Goal: Communication & Community: Connect with others

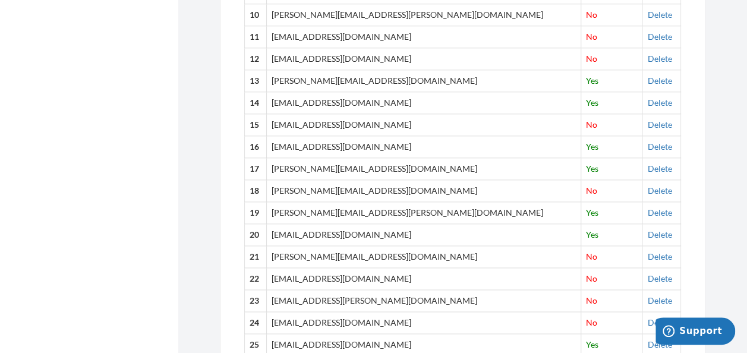
scroll to position [665, 0]
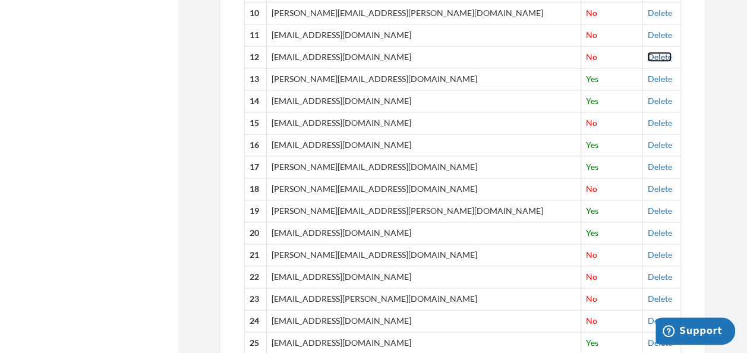
drag, startPoint x: 639, startPoint y: 57, endPoint x: 422, endPoint y: 59, distance: 216.9
click at [647, 57] on link "Delete" at bounding box center [659, 57] width 24 height 10
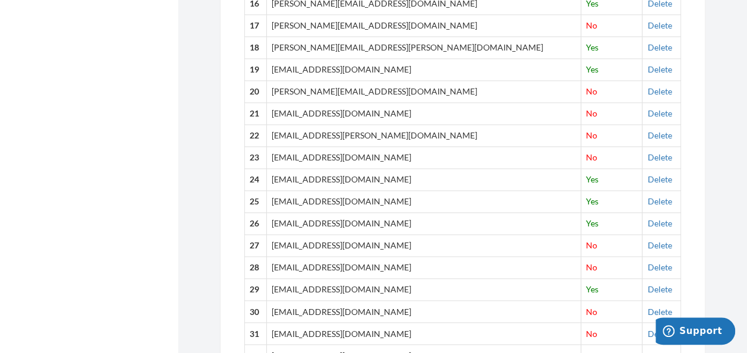
scroll to position [808, 0]
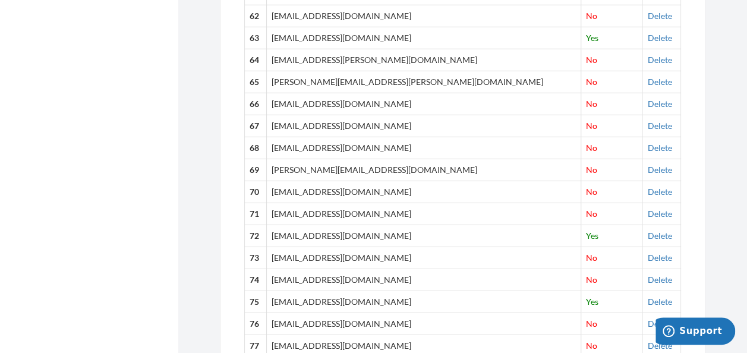
scroll to position [1806, 0]
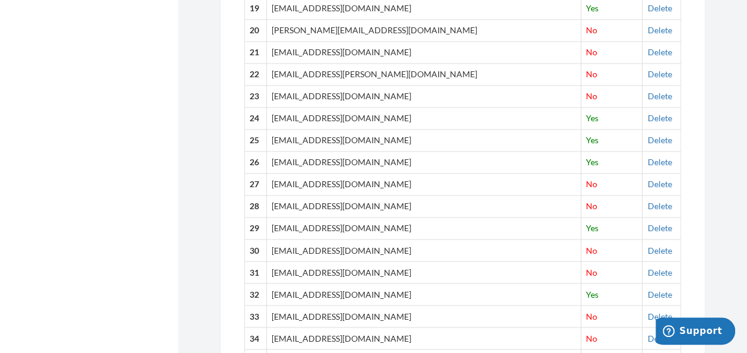
scroll to position [0, 0]
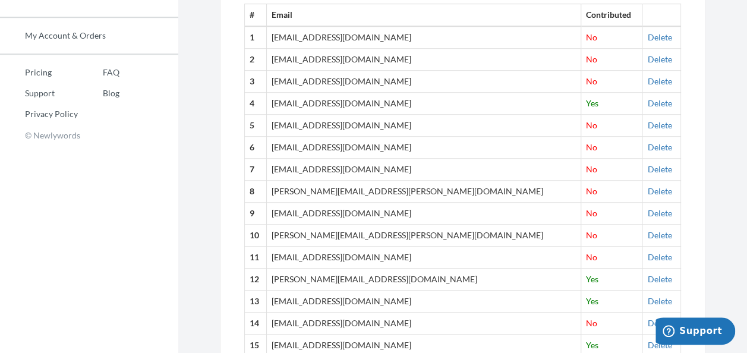
scroll to position [435, 0]
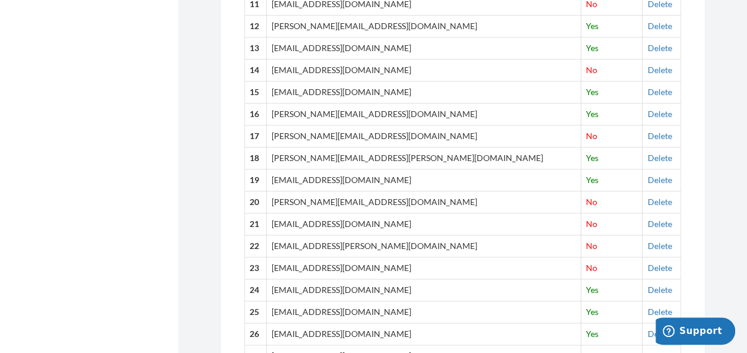
scroll to position [720, 0]
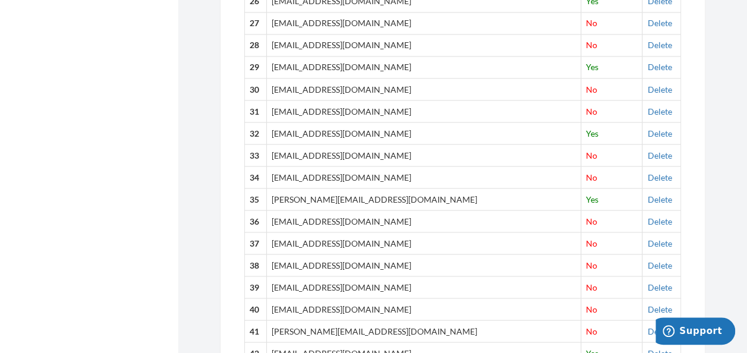
scroll to position [1053, 0]
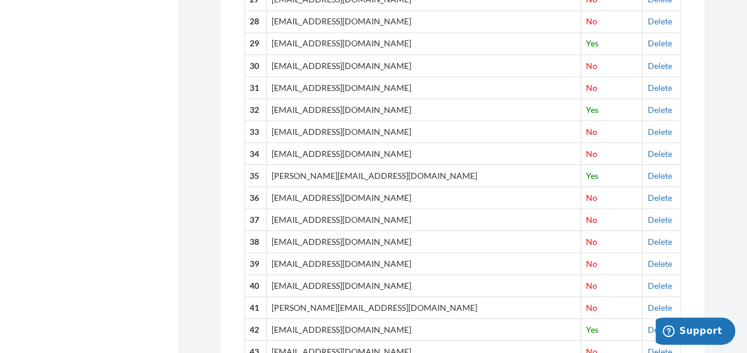
click at [701, 190] on div "Add emails for people you want to contribute to your memory book. Our system wi…" at bounding box center [462, 118] width 485 height 2056
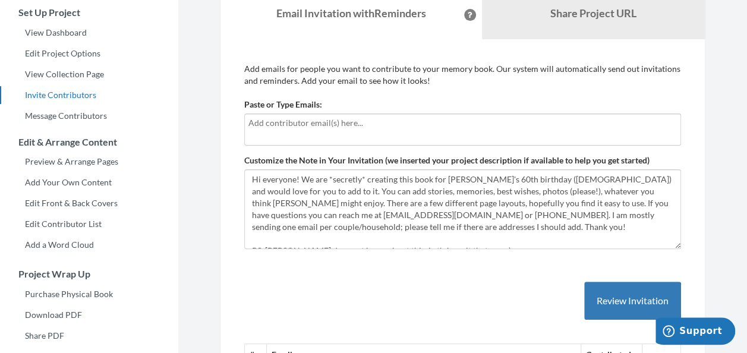
scroll to position [0, 0]
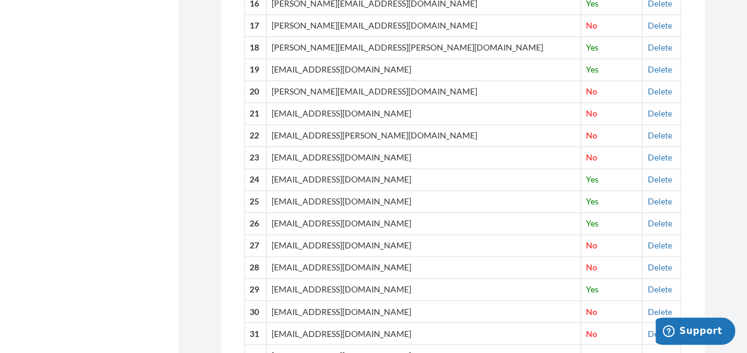
scroll to position [808, 0]
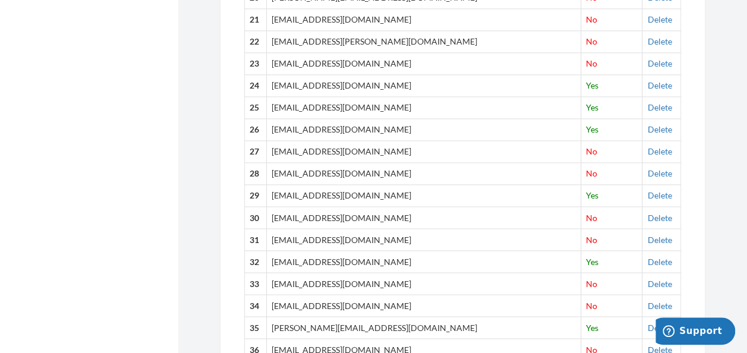
scroll to position [903, 0]
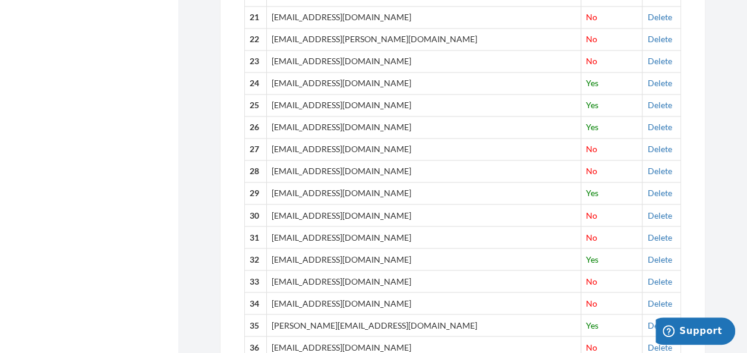
click at [698, 189] on div "Add emails for people you want to contribute to your memory book. Our system wi…" at bounding box center [462, 267] width 485 height 2056
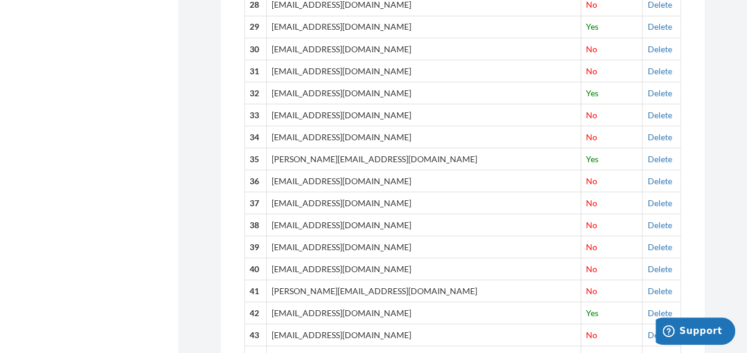
scroll to position [1093, 0]
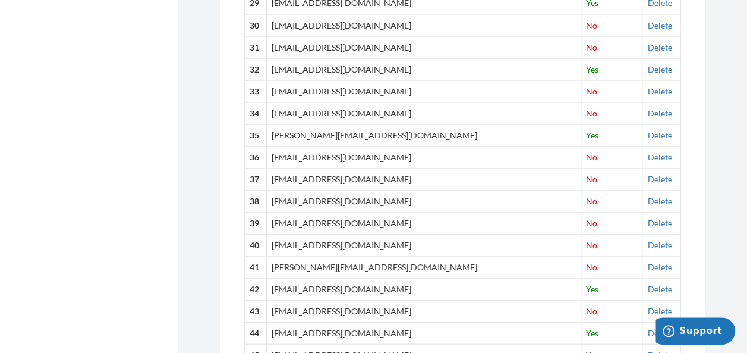
click at [698, 189] on div "Add emails for people you want to contribute to your memory book. Our system wi…" at bounding box center [462, 77] width 485 height 2056
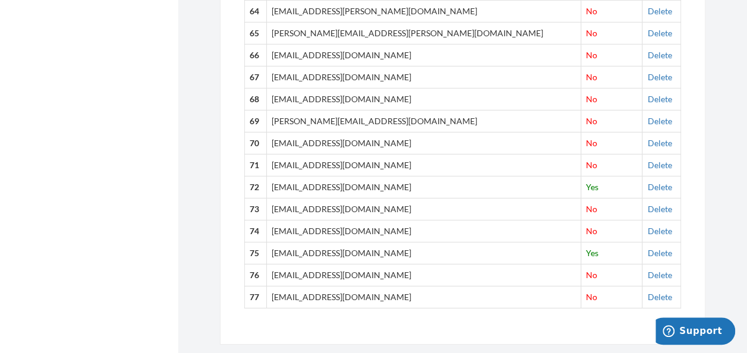
scroll to position [1865, 0]
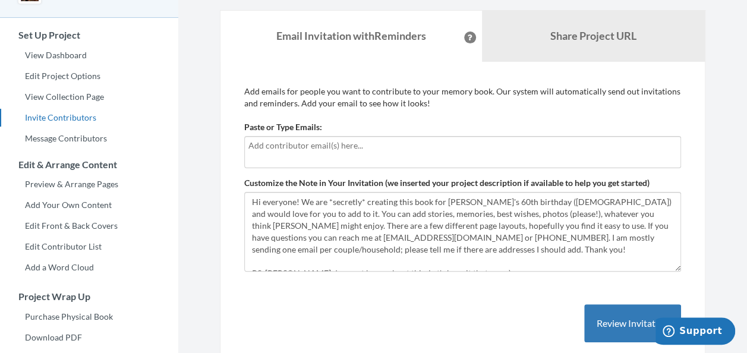
scroll to position [84, 0]
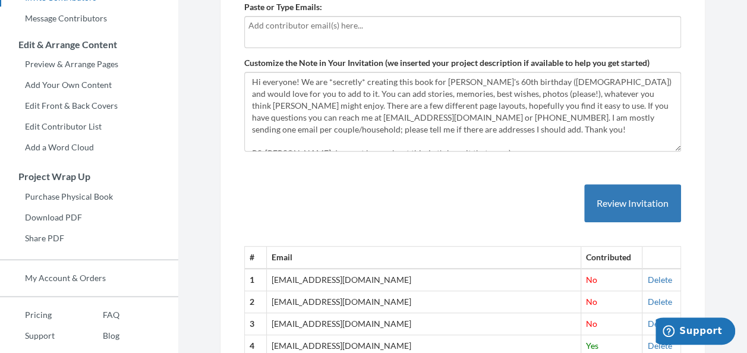
scroll to position [250, 0]
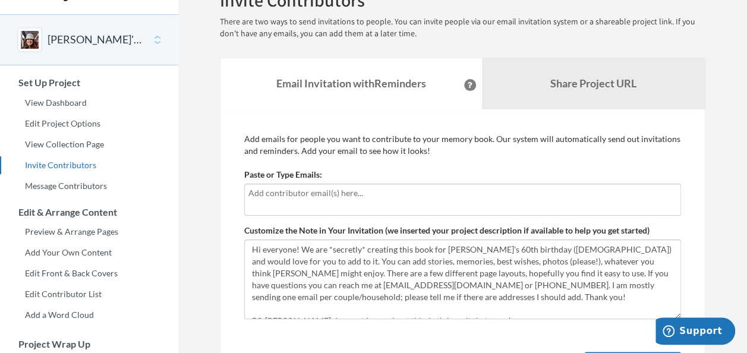
scroll to position [0, 0]
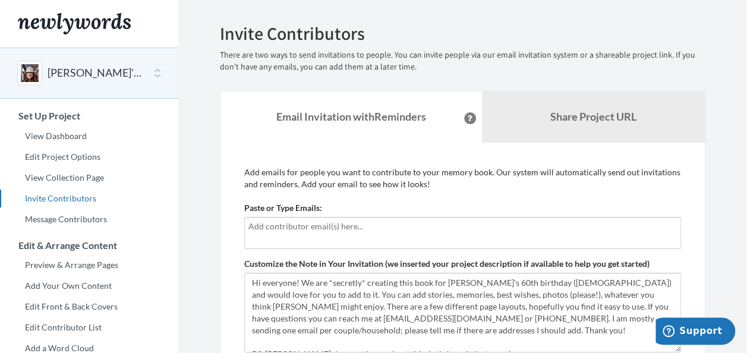
click at [289, 229] on input "text" at bounding box center [462, 226] width 428 height 13
type input "paulinenaylor@blueyonder.co.uk"
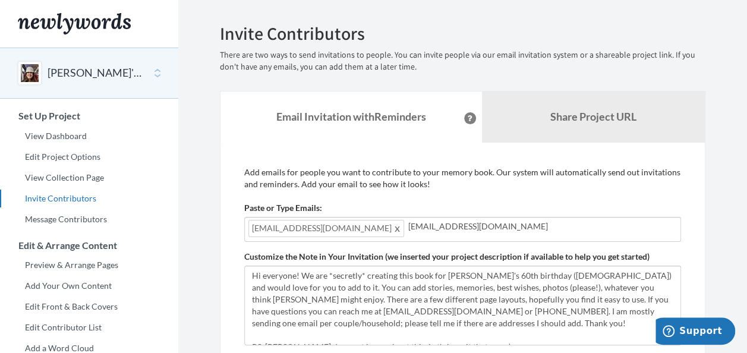
type input "stephanelle@yahoo.com"
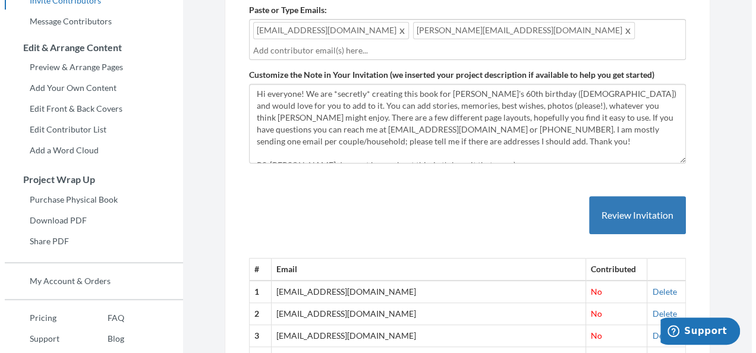
scroll to position [235, 0]
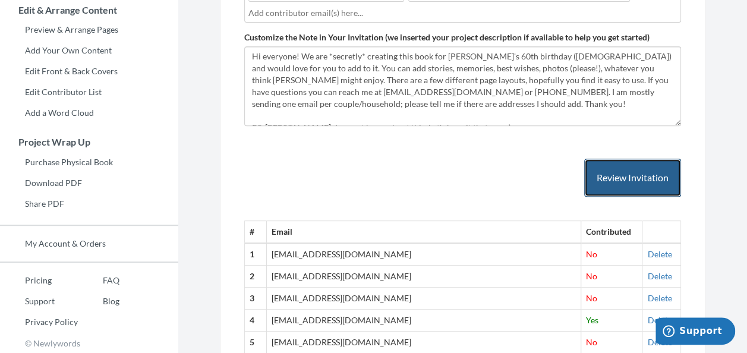
click at [654, 177] on button "Review Invitation" at bounding box center [632, 178] width 97 height 39
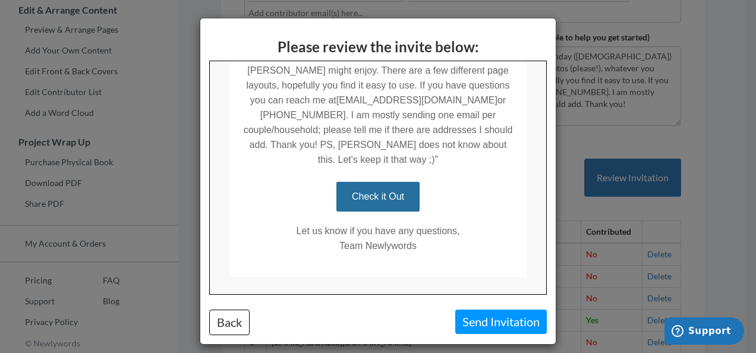
scroll to position [352, 0]
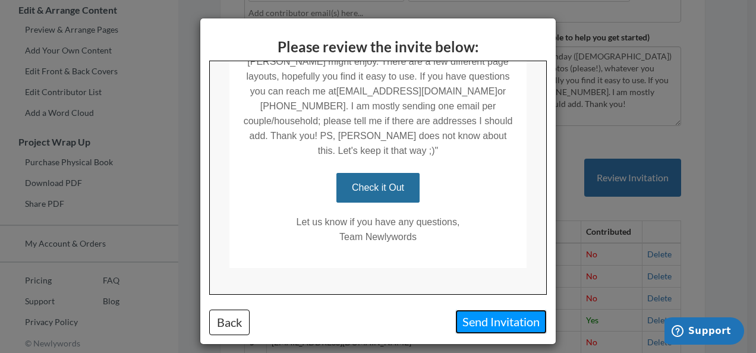
click at [488, 317] on button "Send Invitation" at bounding box center [501, 322] width 92 height 24
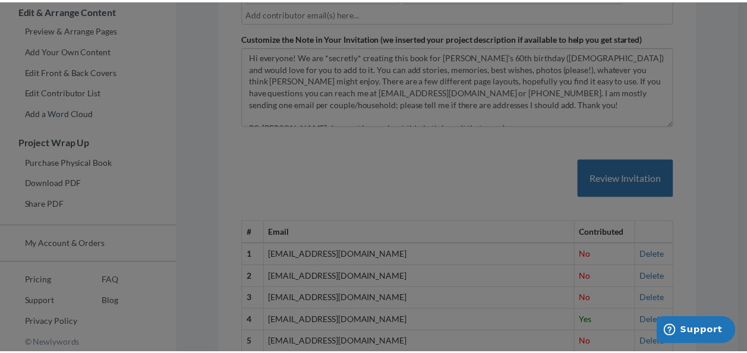
scroll to position [0, 0]
